Goal: Information Seeking & Learning: Learn about a topic

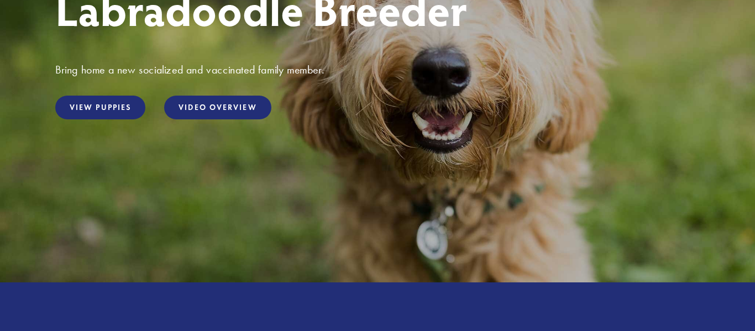
scroll to position [265, 0]
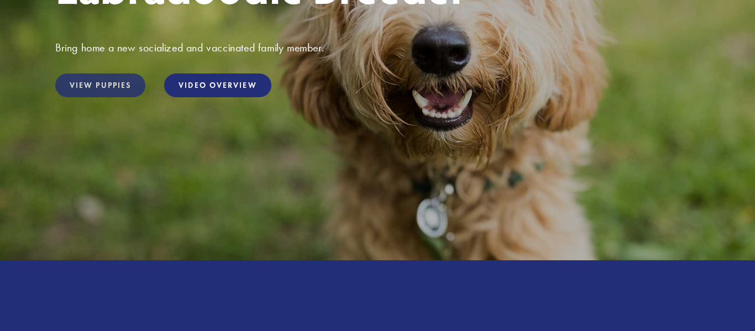
click at [126, 82] on link "View Puppies" at bounding box center [100, 86] width 90 height 24
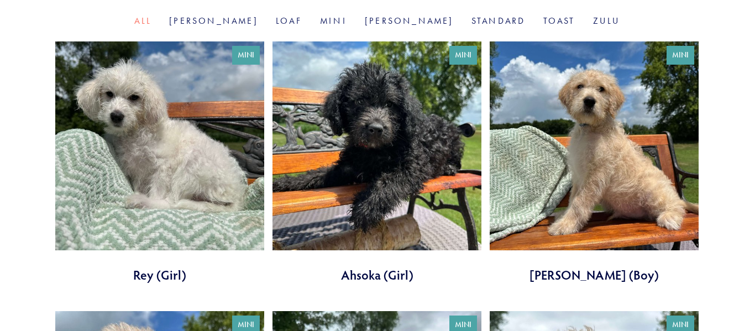
scroll to position [376, 0]
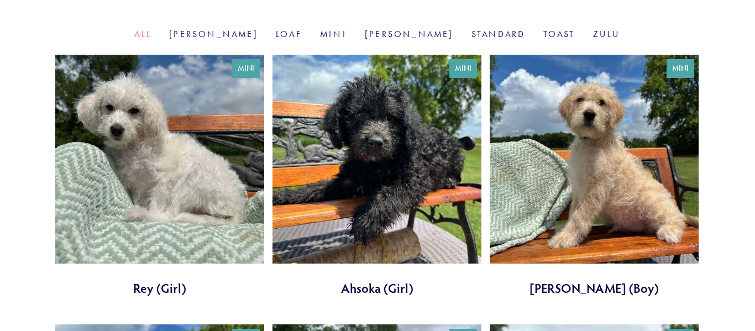
click at [638, 138] on link at bounding box center [594, 176] width 209 height 242
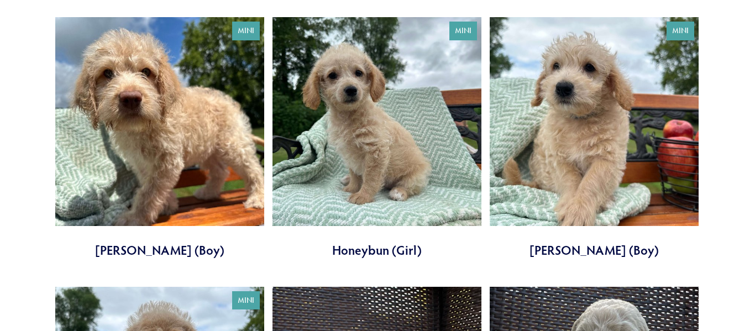
scroll to position [686, 0]
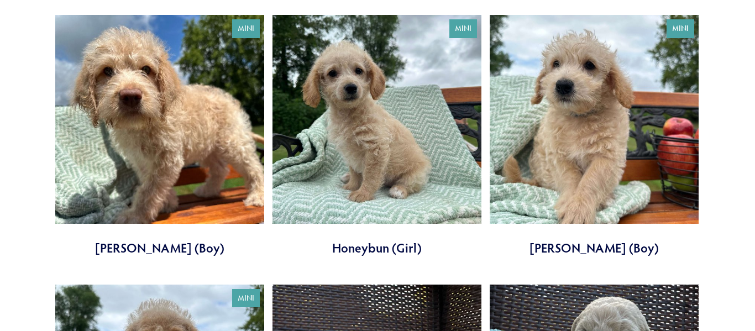
click at [613, 131] on link at bounding box center [594, 136] width 209 height 242
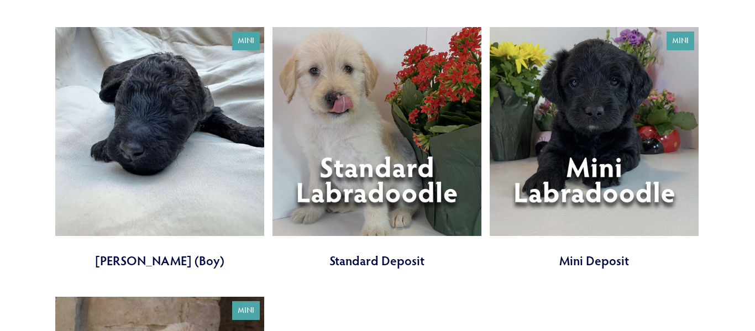
scroll to position [2809, 0]
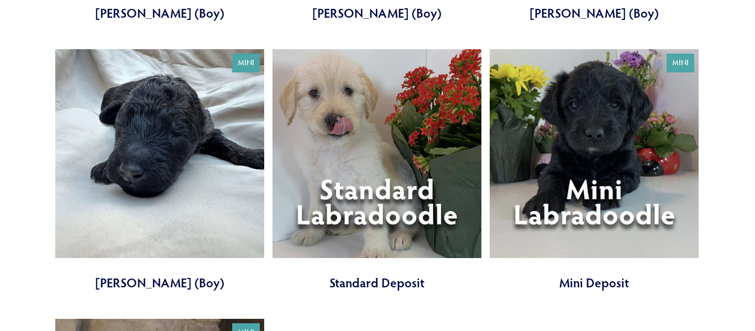
click at [555, 116] on link at bounding box center [594, 170] width 209 height 242
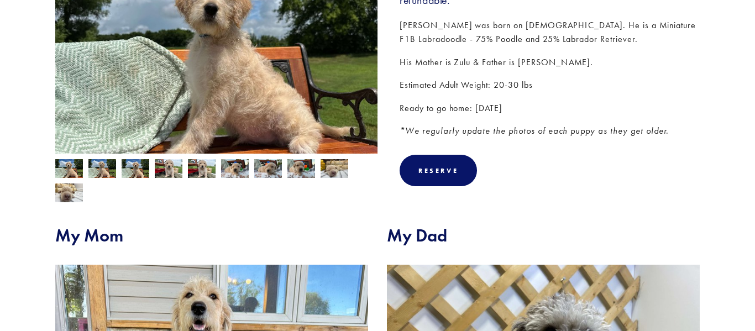
scroll to position [243, 0]
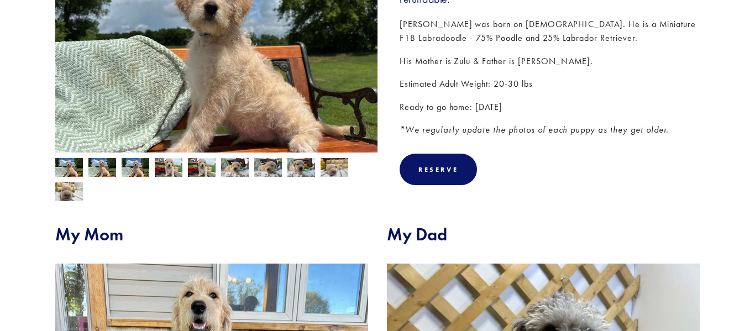
click at [107, 170] on img at bounding box center [102, 168] width 28 height 21
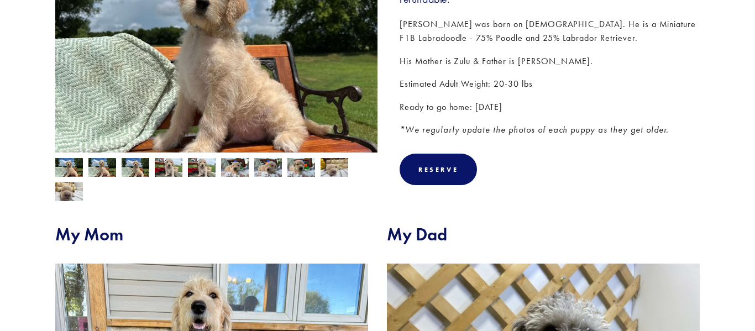
click at [209, 167] on img at bounding box center [202, 168] width 28 height 21
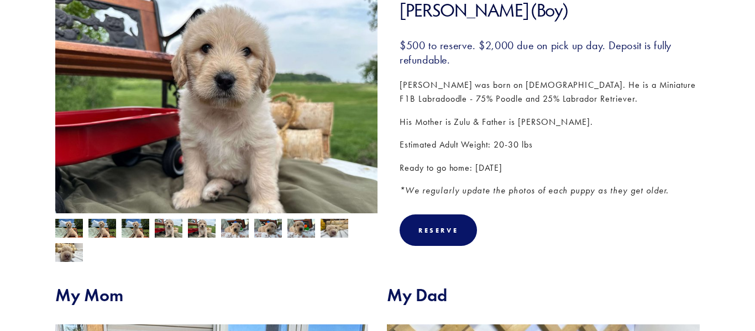
scroll to position [177, 0]
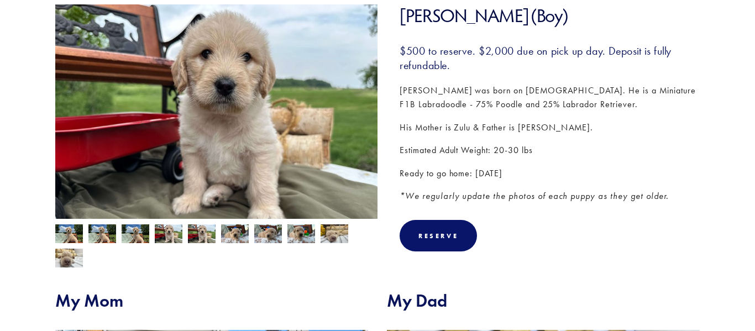
click at [243, 238] on img at bounding box center [235, 234] width 28 height 21
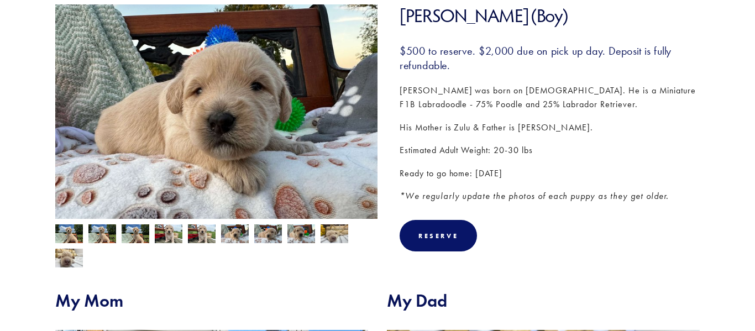
click at [267, 238] on img at bounding box center [268, 234] width 28 height 21
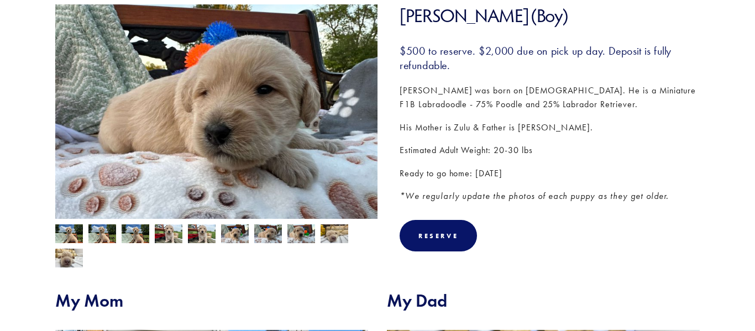
click at [294, 234] on img at bounding box center [302, 234] width 28 height 21
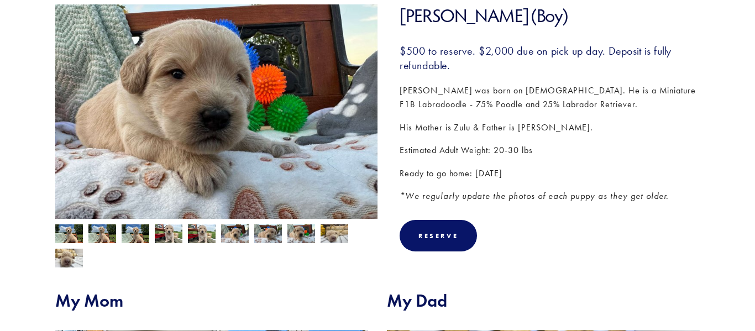
click at [346, 232] on img at bounding box center [335, 234] width 28 height 21
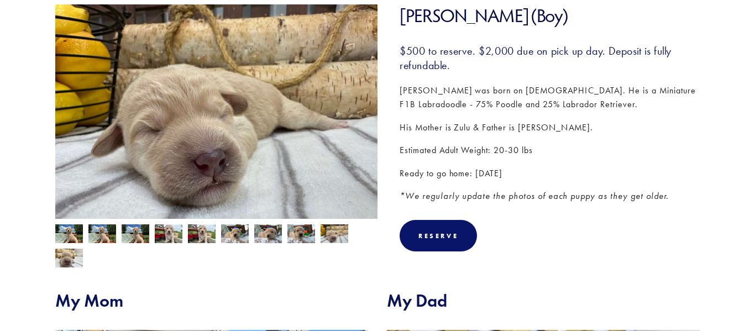
click at [71, 250] on img at bounding box center [69, 258] width 28 height 21
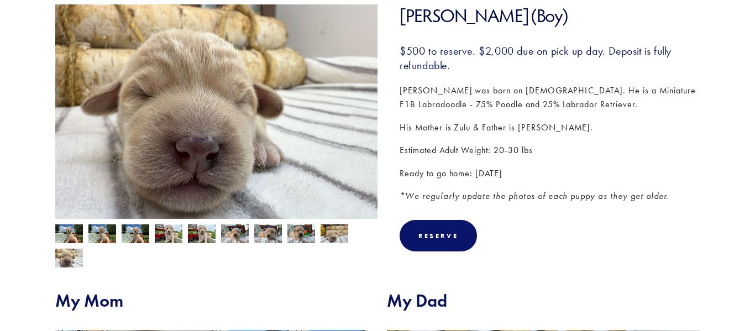
click at [71, 237] on img at bounding box center [69, 235] width 28 height 21
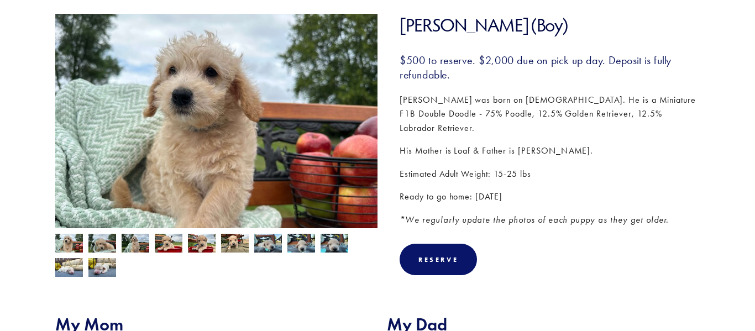
scroll to position [177, 0]
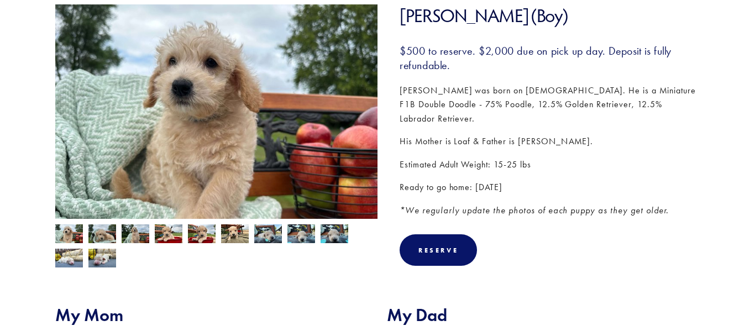
click at [95, 236] on img at bounding box center [102, 234] width 28 height 21
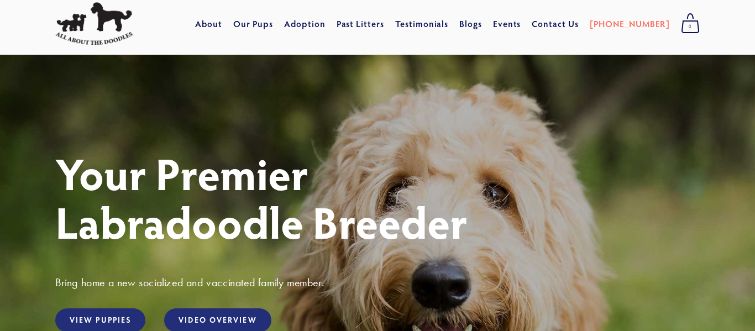
scroll to position [22, 0]
